Goal: Information Seeking & Learning: Find specific page/section

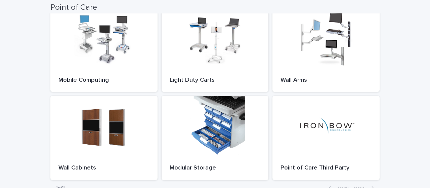
scroll to position [97, 0]
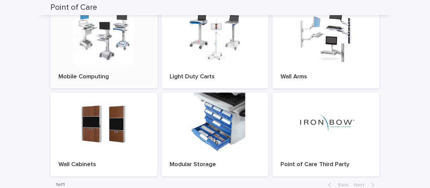
click at [94, 55] on div at bounding box center [103, 35] width 107 height 60
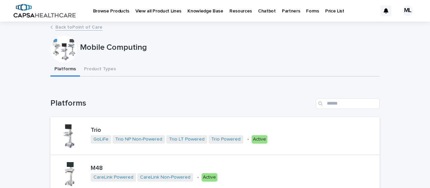
click at [210, 12] on p "Knowledge Base" at bounding box center [205, 7] width 36 height 14
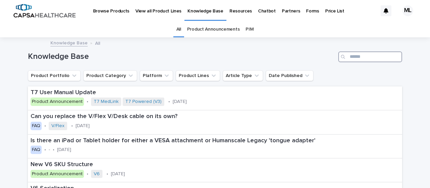
click at [364, 56] on input "Search" at bounding box center [370, 56] width 64 height 11
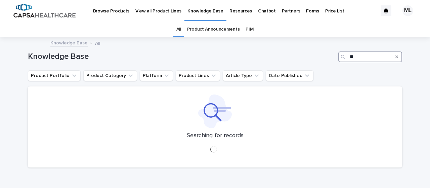
type input "*"
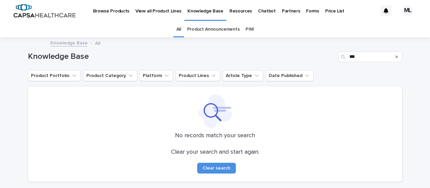
click at [366, 62] on div "Knowledge Base ***" at bounding box center [215, 54] width 374 height 32
click at [363, 59] on input "***" at bounding box center [370, 56] width 64 height 11
type input "*"
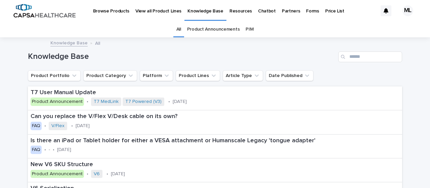
click at [116, 12] on p "Browse Products" at bounding box center [111, 7] width 36 height 14
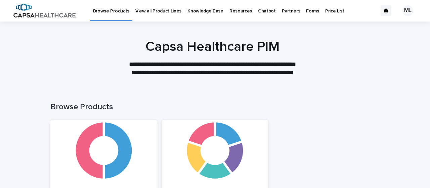
click at [237, 10] on p "Resources" at bounding box center [240, 7] width 22 height 14
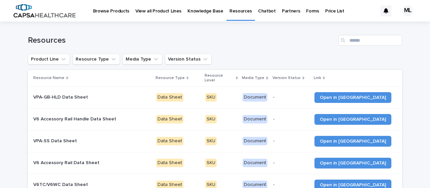
click at [180, 31] on div "Resources" at bounding box center [215, 37] width 374 height 32
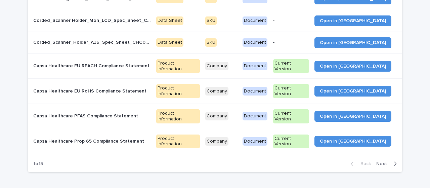
scroll to position [621, 0]
